Goal: Check status: Check status

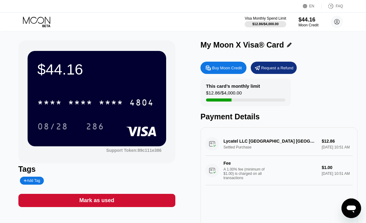
click at [336, 153] on div "Lycatel LLC [GEOGRAPHIC_DATA] [GEOGRAPHIC_DATA] Settled Purchase $12.86 [DATE] …" at bounding box center [278, 158] width 147 height 53
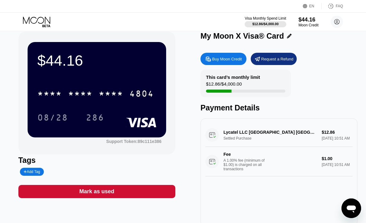
scroll to position [9, 0]
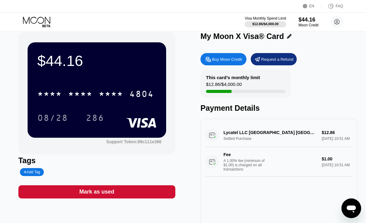
click at [321, 141] on div "Lycatel LLC [GEOGRAPHIC_DATA] [GEOGRAPHIC_DATA] Settled Purchase $12.86 [DATE] …" at bounding box center [278, 150] width 147 height 53
click at [322, 140] on div "Lycatel LLC [GEOGRAPHIC_DATA] [GEOGRAPHIC_DATA] Settled Purchase $12.86 [DATE] …" at bounding box center [278, 150] width 147 height 53
click at [326, 140] on div "Lycatel LLC [GEOGRAPHIC_DATA] [GEOGRAPHIC_DATA] Settled Purchase $12.86 [DATE] …" at bounding box center [278, 150] width 147 height 53
click at [132, 86] on div "* * * * * * * * * * * * 4804" at bounding box center [96, 93] width 124 height 15
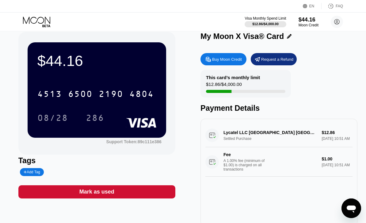
click at [141, 64] on div "$44.16" at bounding box center [96, 60] width 119 height 17
